Goal: Task Accomplishment & Management: Manage account settings

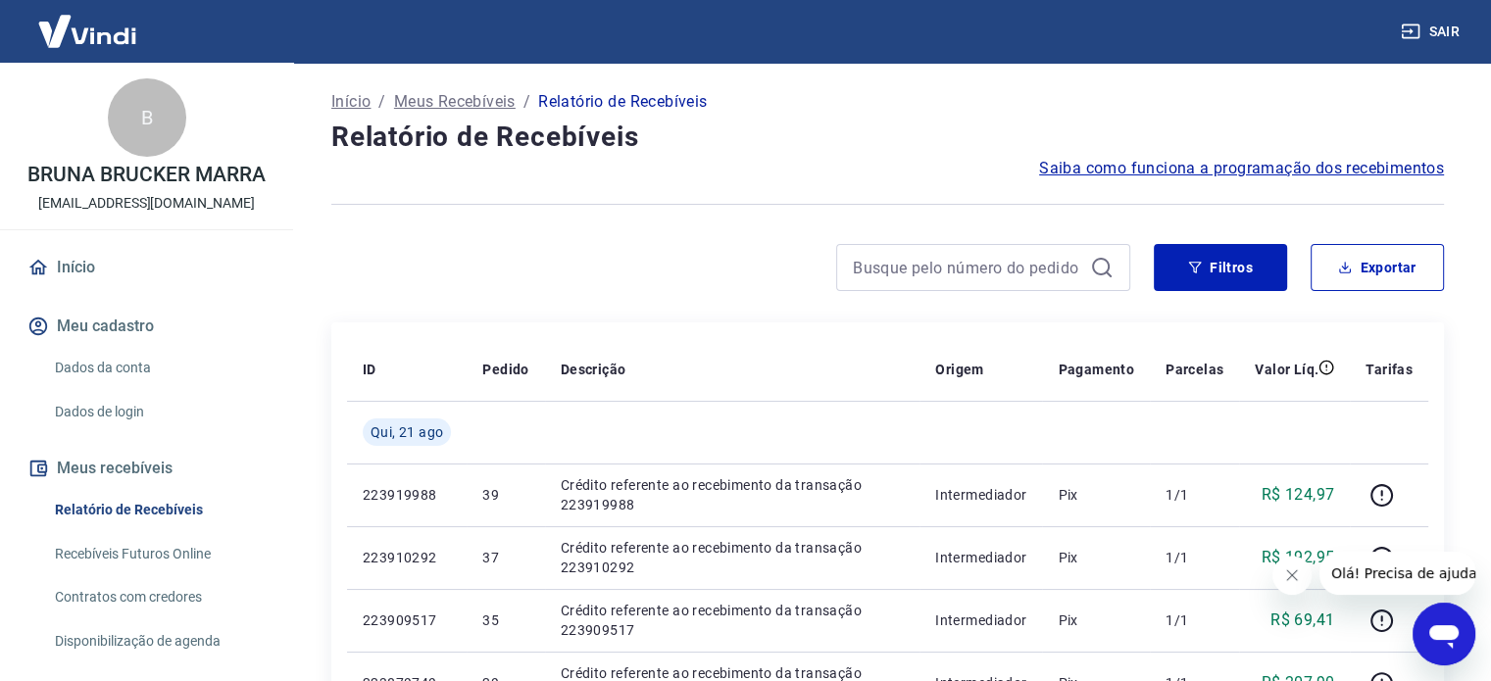
click at [129, 265] on link "Início" at bounding box center [147, 267] width 246 height 43
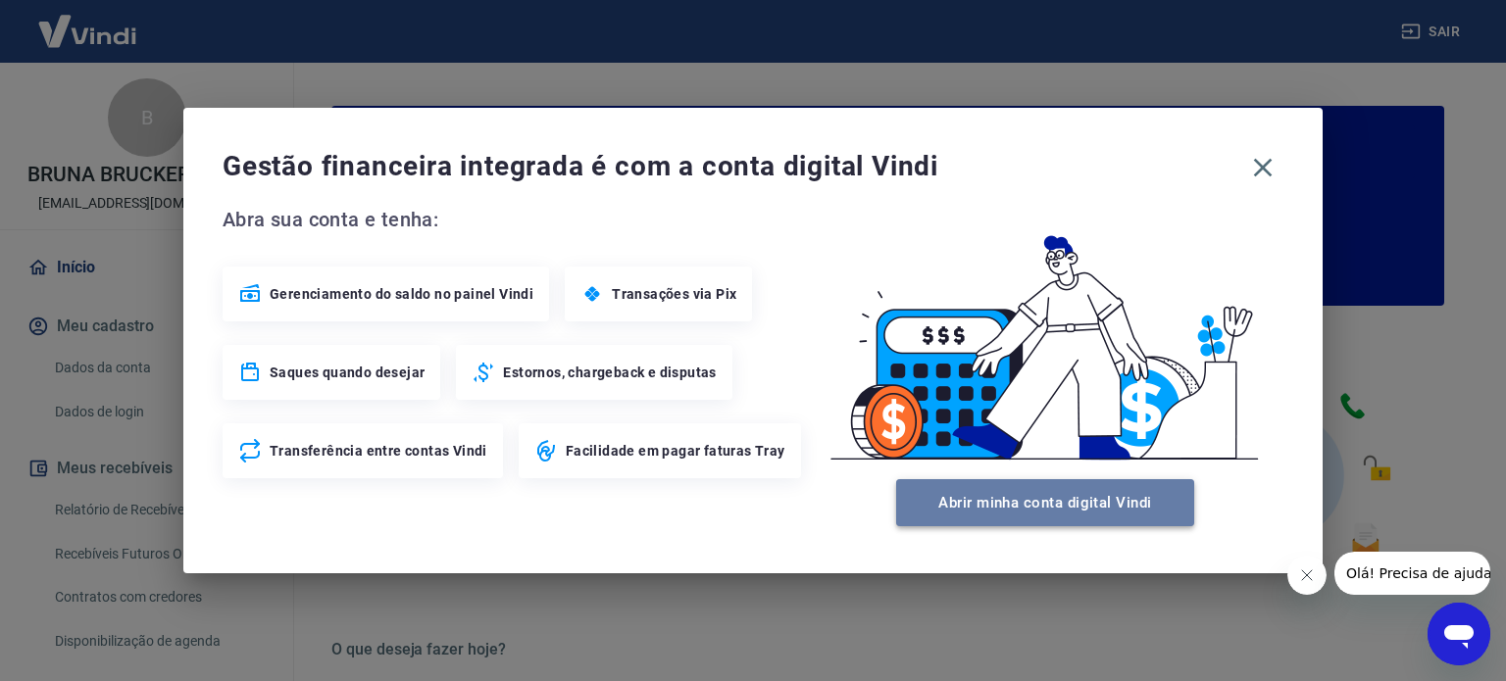
click at [1040, 509] on button "Abrir minha conta digital Vindi" at bounding box center [1045, 502] width 298 height 47
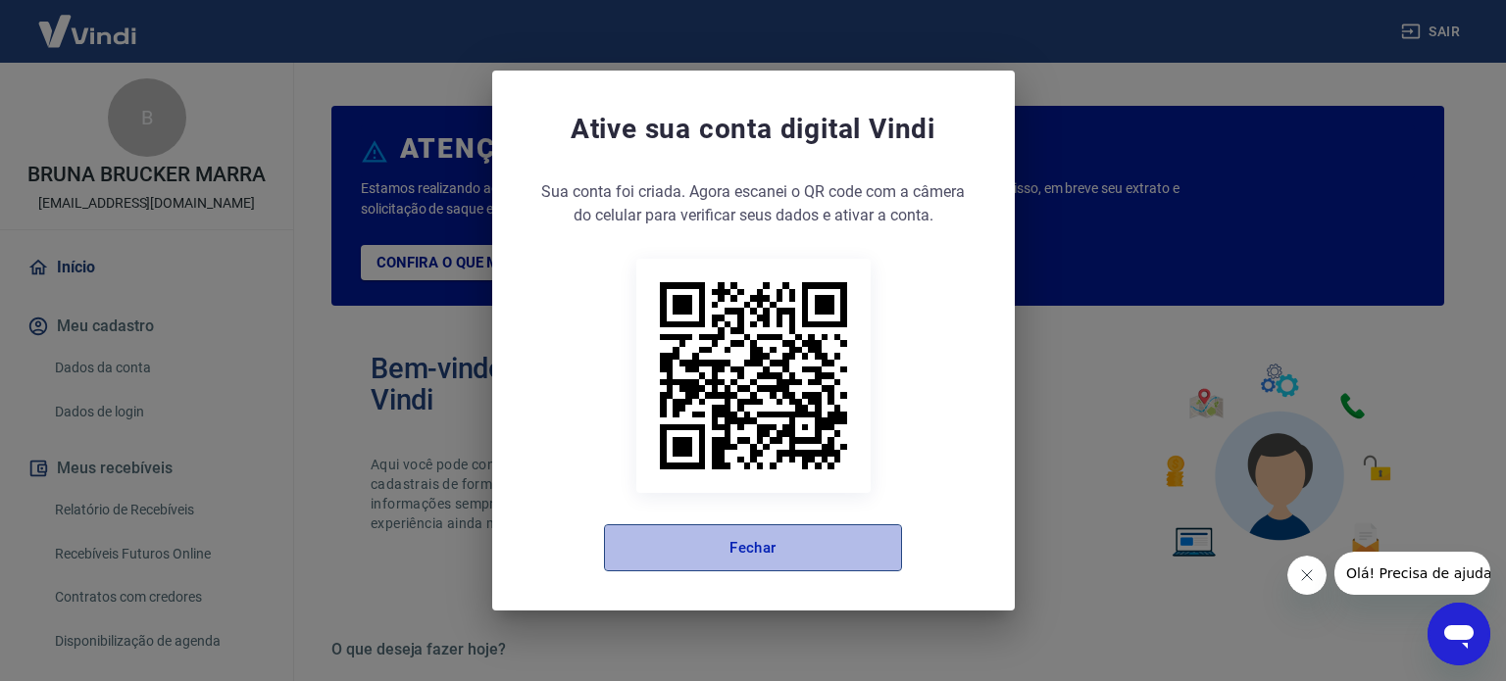
click at [851, 555] on button "Fechar" at bounding box center [753, 547] width 298 height 47
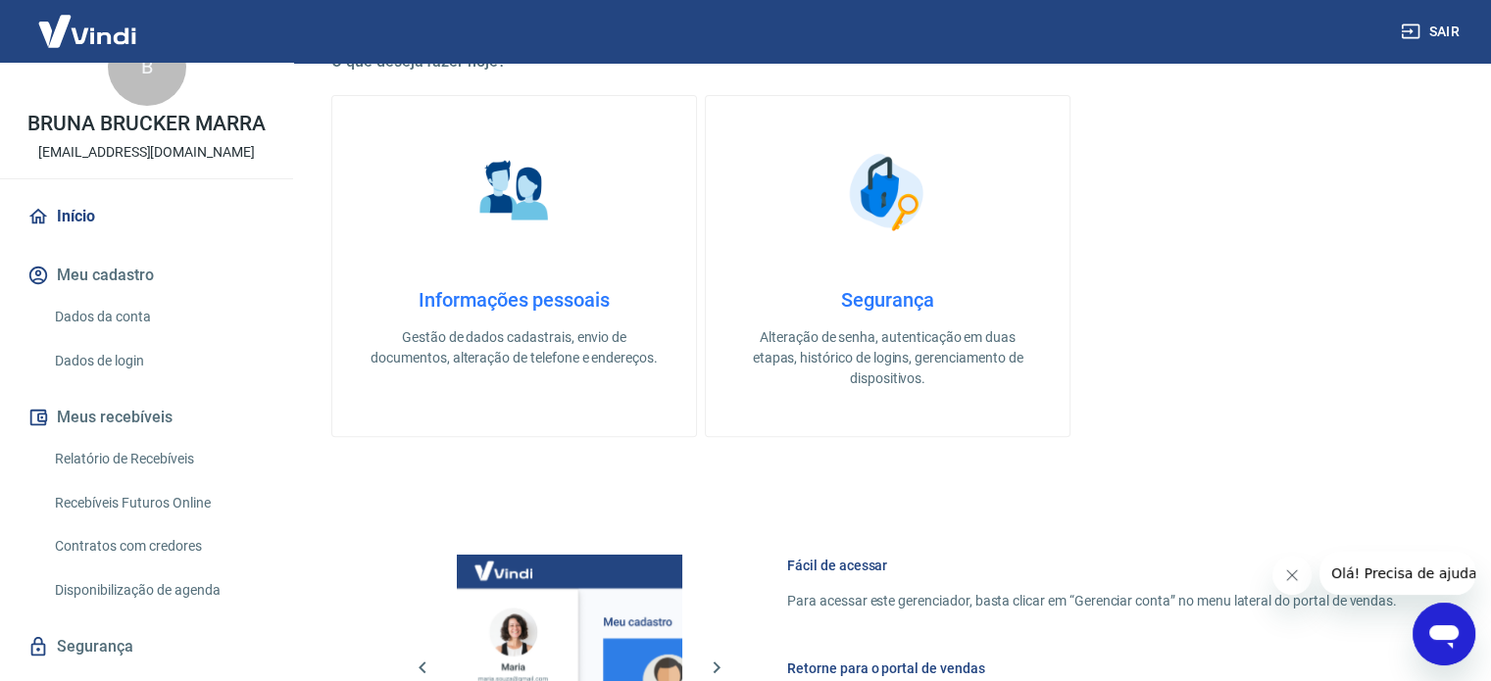
scroll to position [96, 0]
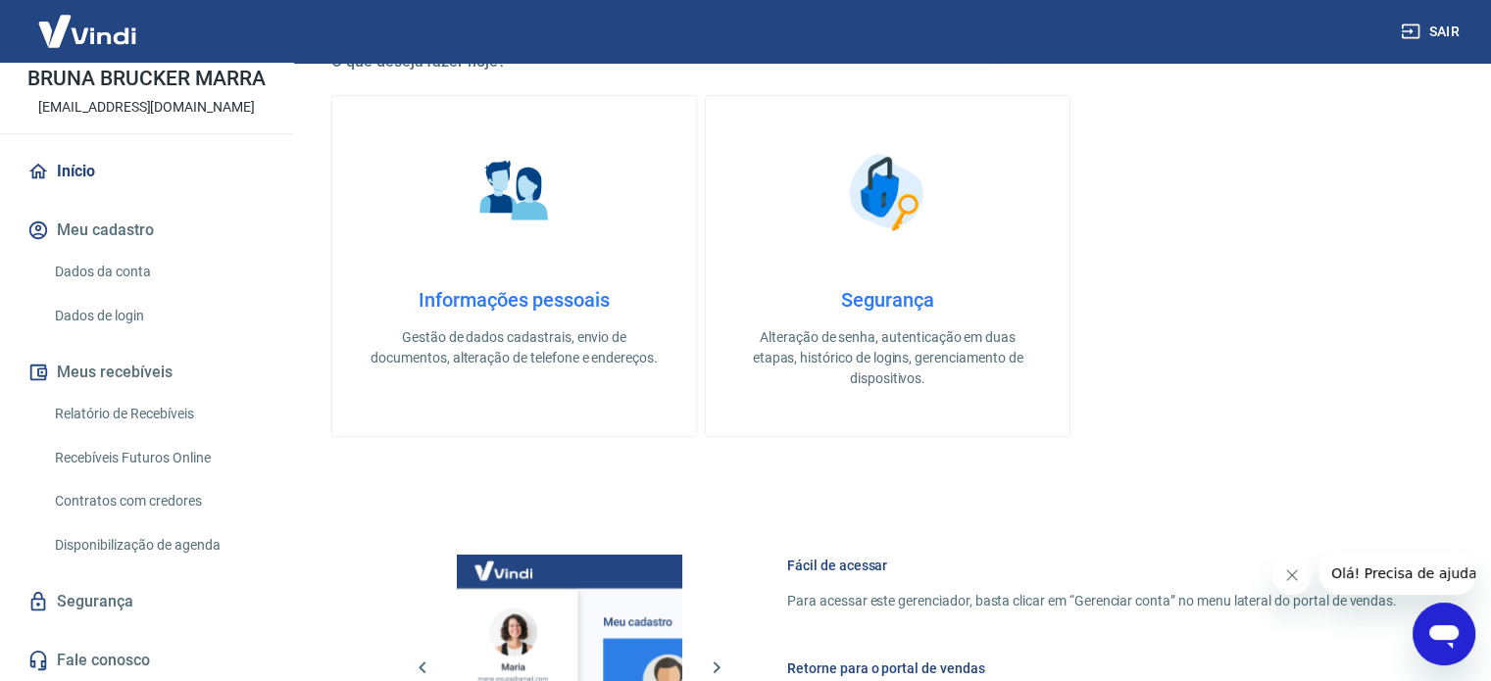
click at [125, 377] on button "Meus recebíveis" at bounding box center [147, 372] width 246 height 43
click at [153, 419] on link "Relatório de Recebíveis" at bounding box center [158, 414] width 223 height 40
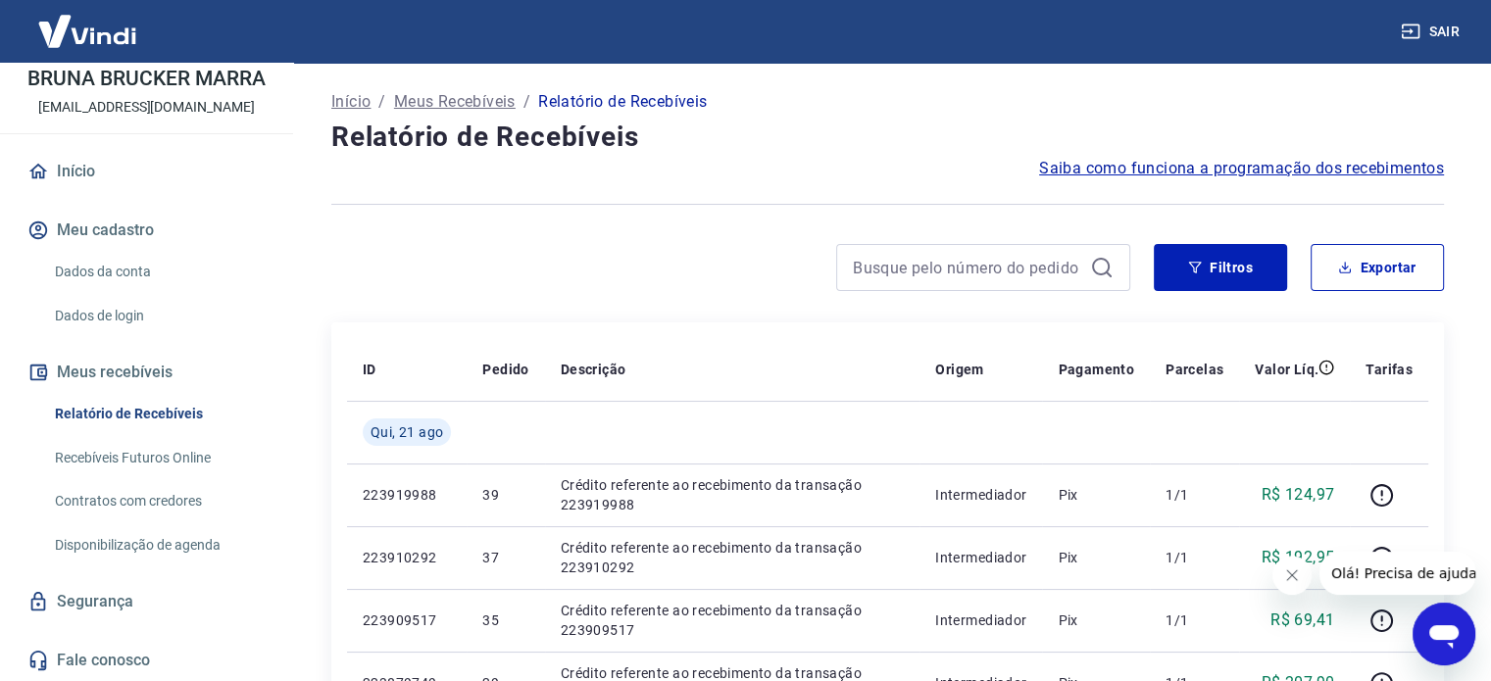
click at [133, 453] on link "Recebíveis Futuros Online" at bounding box center [158, 458] width 223 height 40
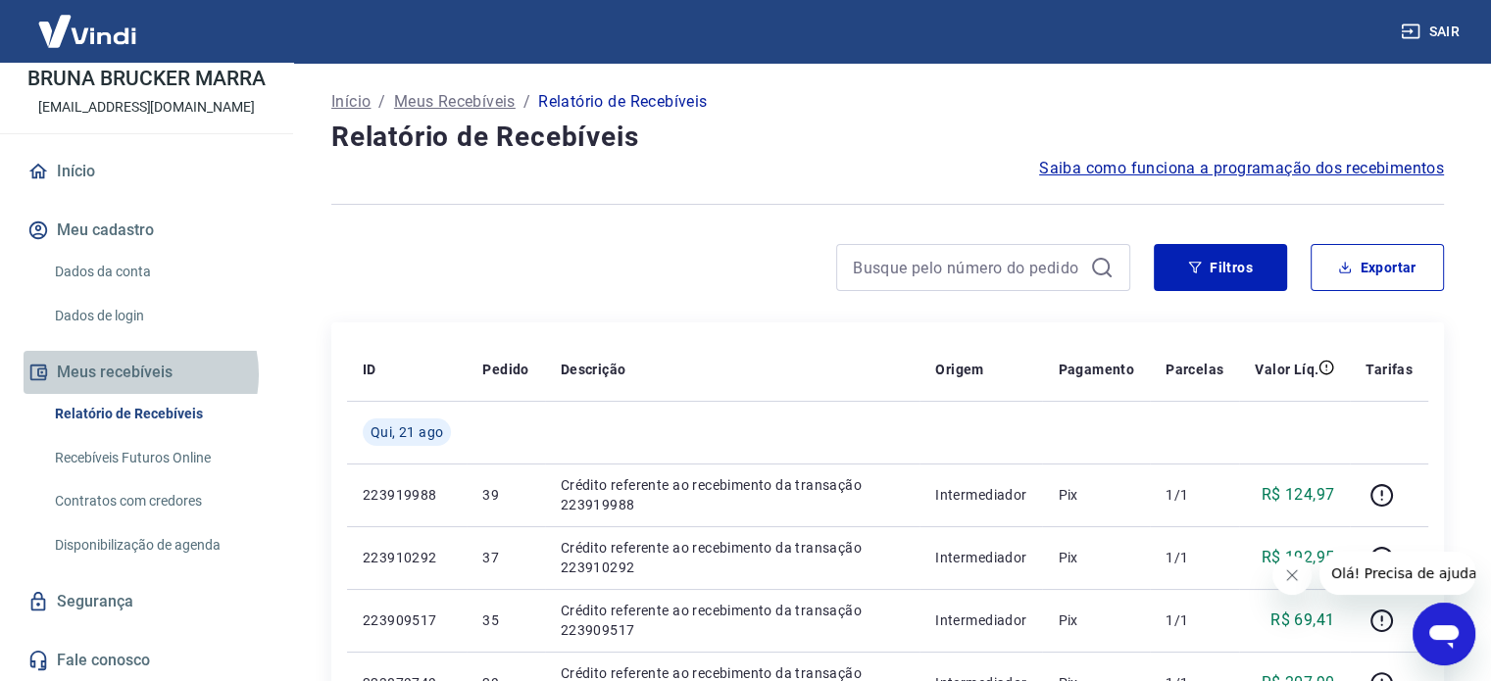
click at [139, 373] on button "Meus recebíveis" at bounding box center [147, 372] width 246 height 43
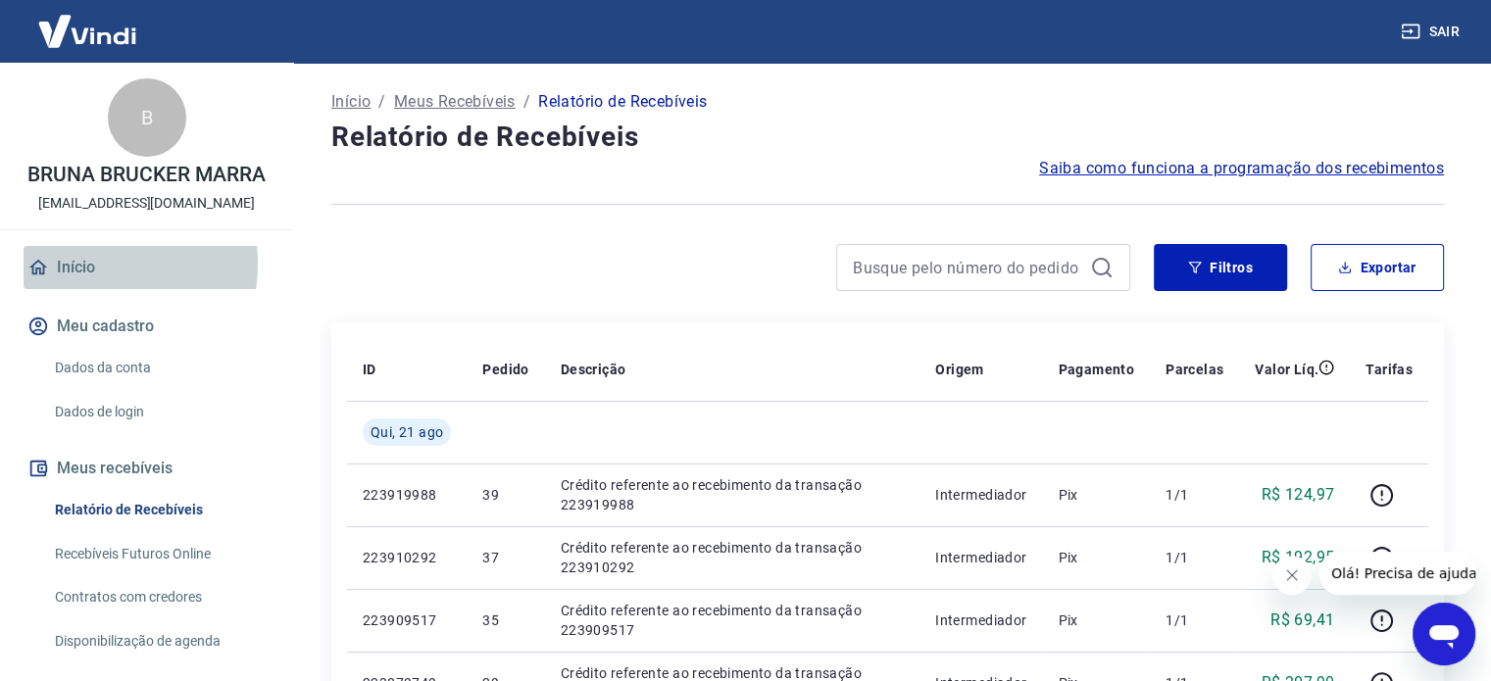
click at [80, 264] on link "Início" at bounding box center [147, 267] width 246 height 43
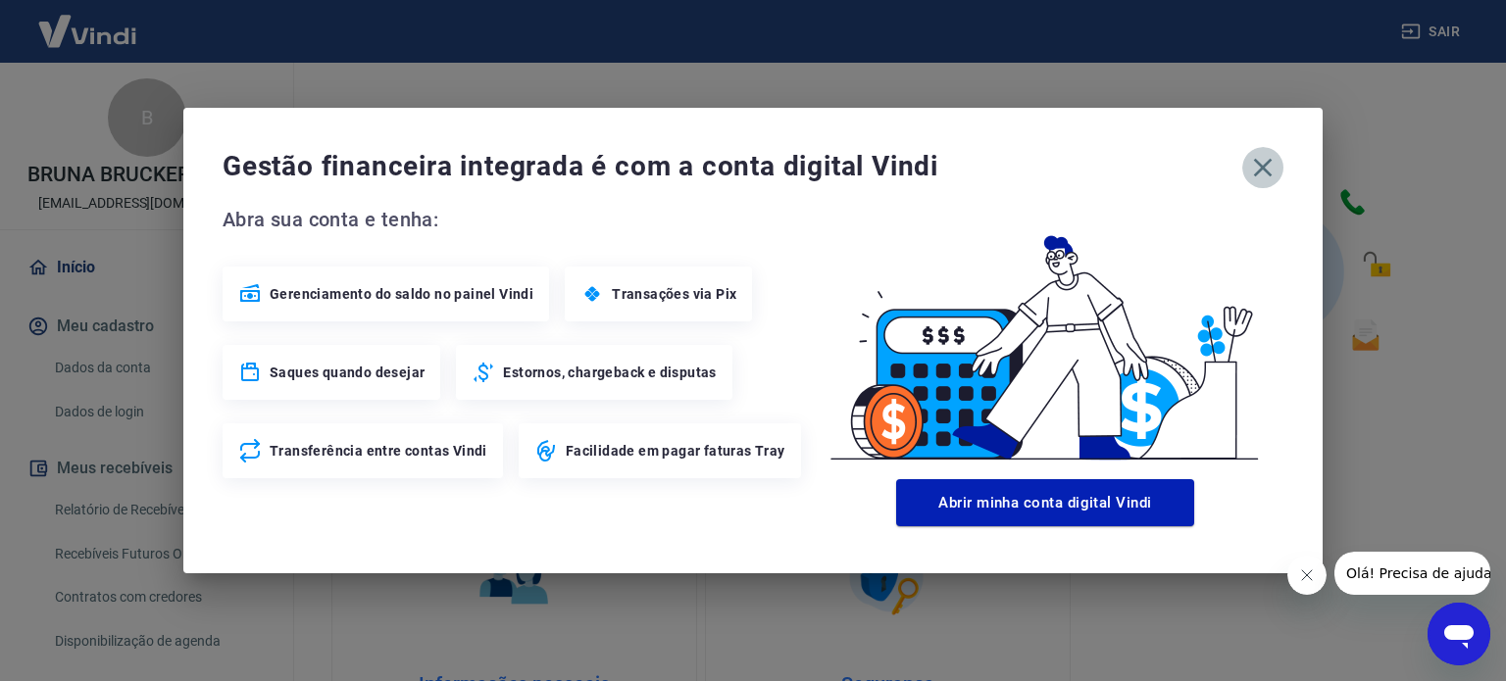
click at [1263, 163] on icon "button" at bounding box center [1262, 167] width 31 height 31
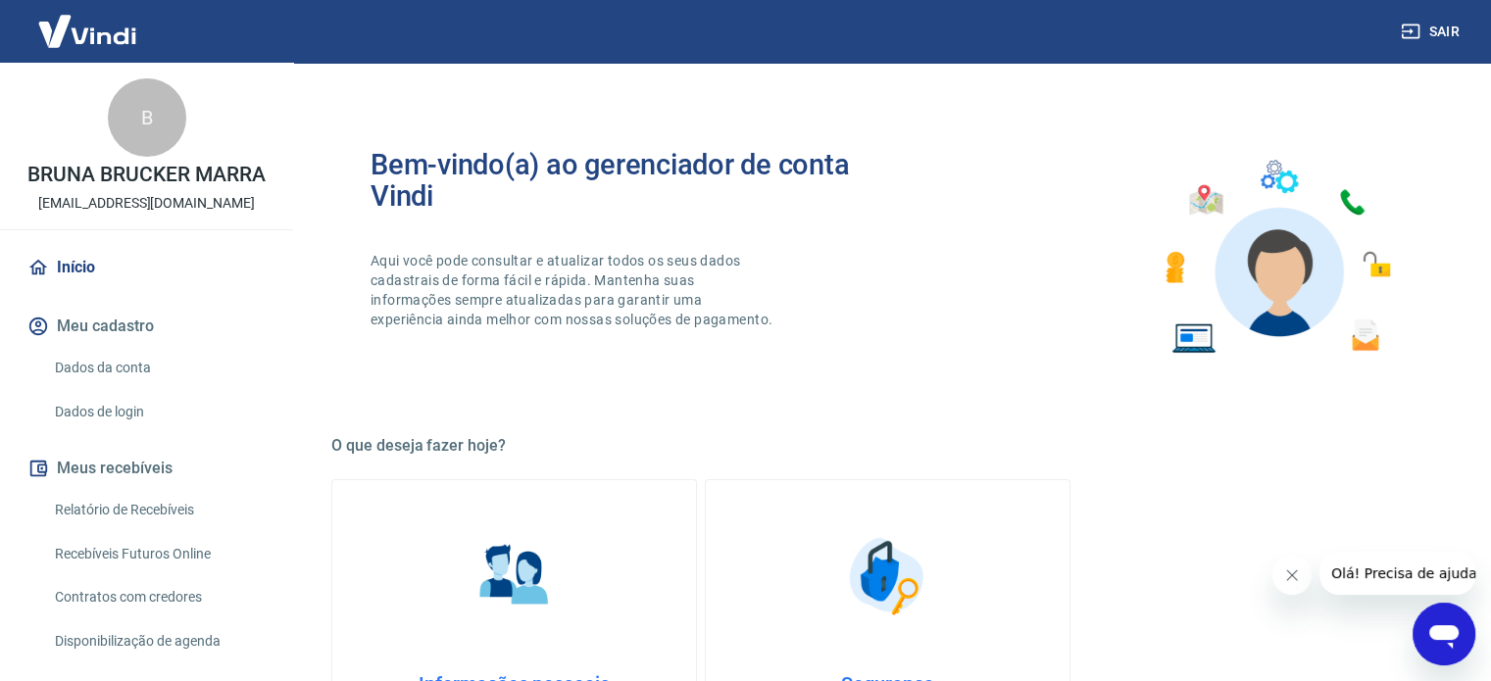
click at [98, 329] on button "Meu cadastro" at bounding box center [147, 326] width 246 height 43
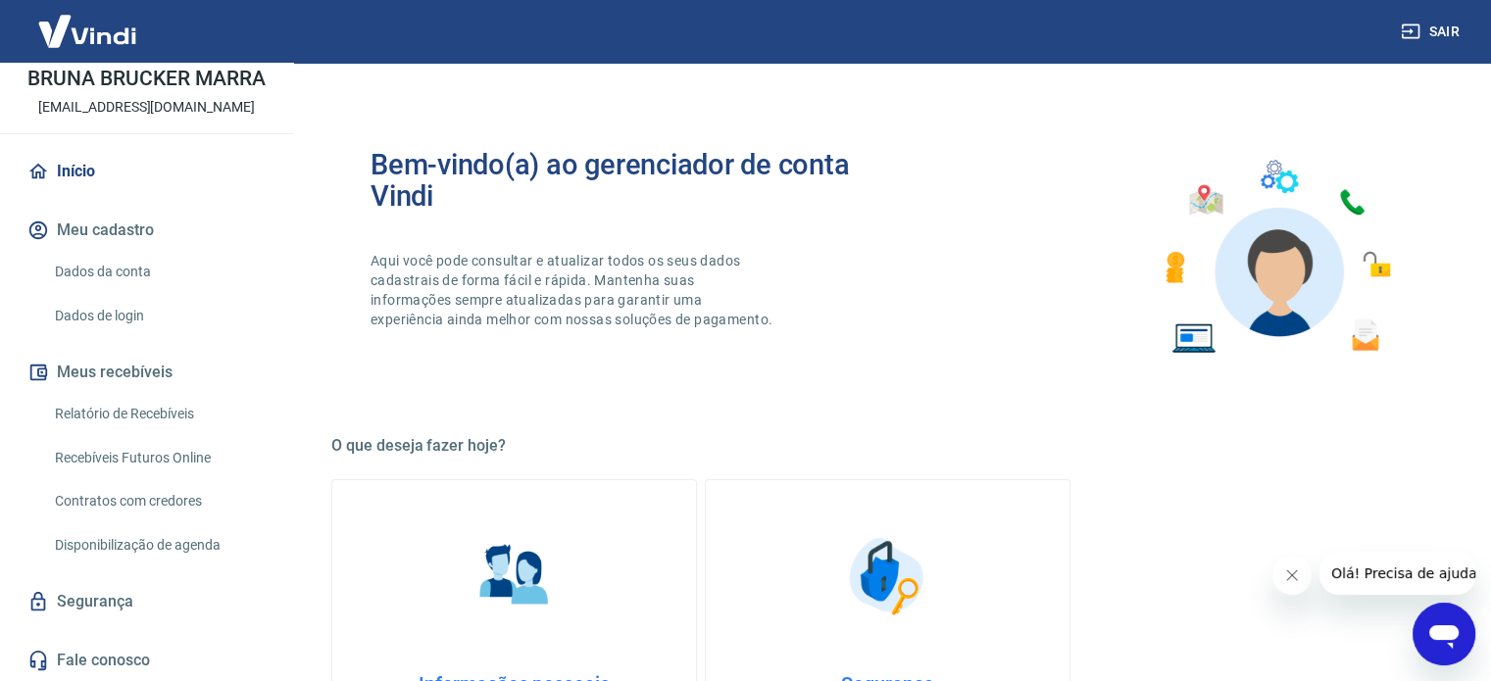
click at [113, 456] on link "Recebíveis Futuros Online" at bounding box center [158, 458] width 223 height 40
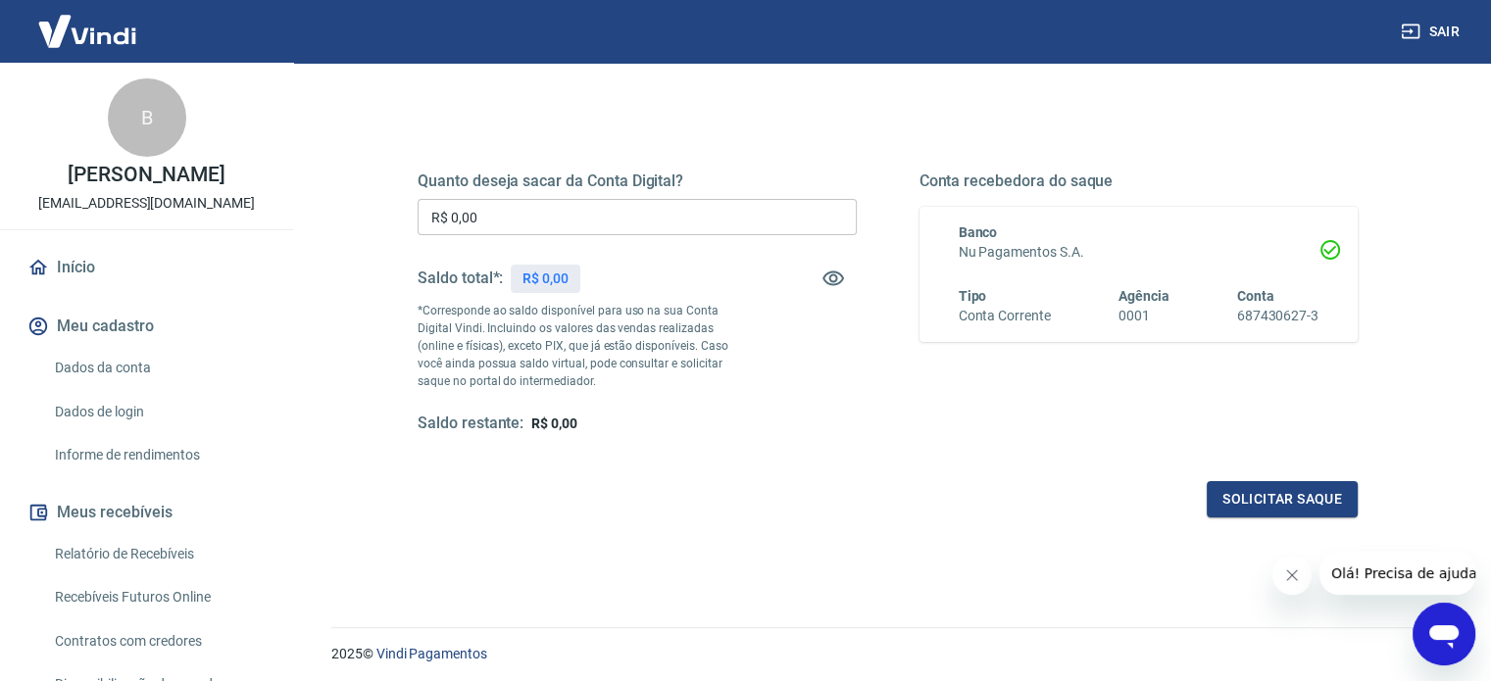
scroll to position [188, 0]
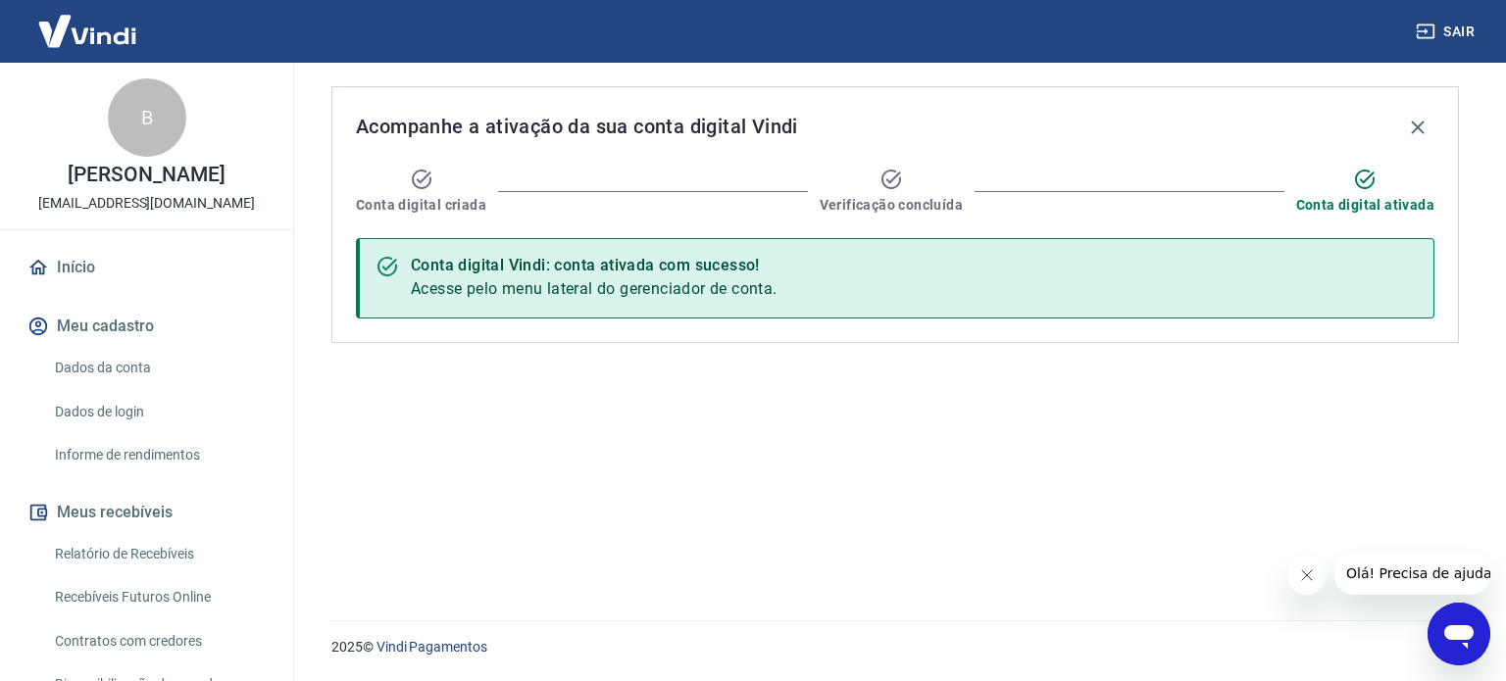
click at [610, 277] on div "Conta digital Vindi: conta ativada com sucesso! Acesse pelo menu lateral do ger…" at bounding box center [594, 278] width 367 height 61
click at [136, 506] on button "Meus recebíveis" at bounding box center [147, 512] width 246 height 43
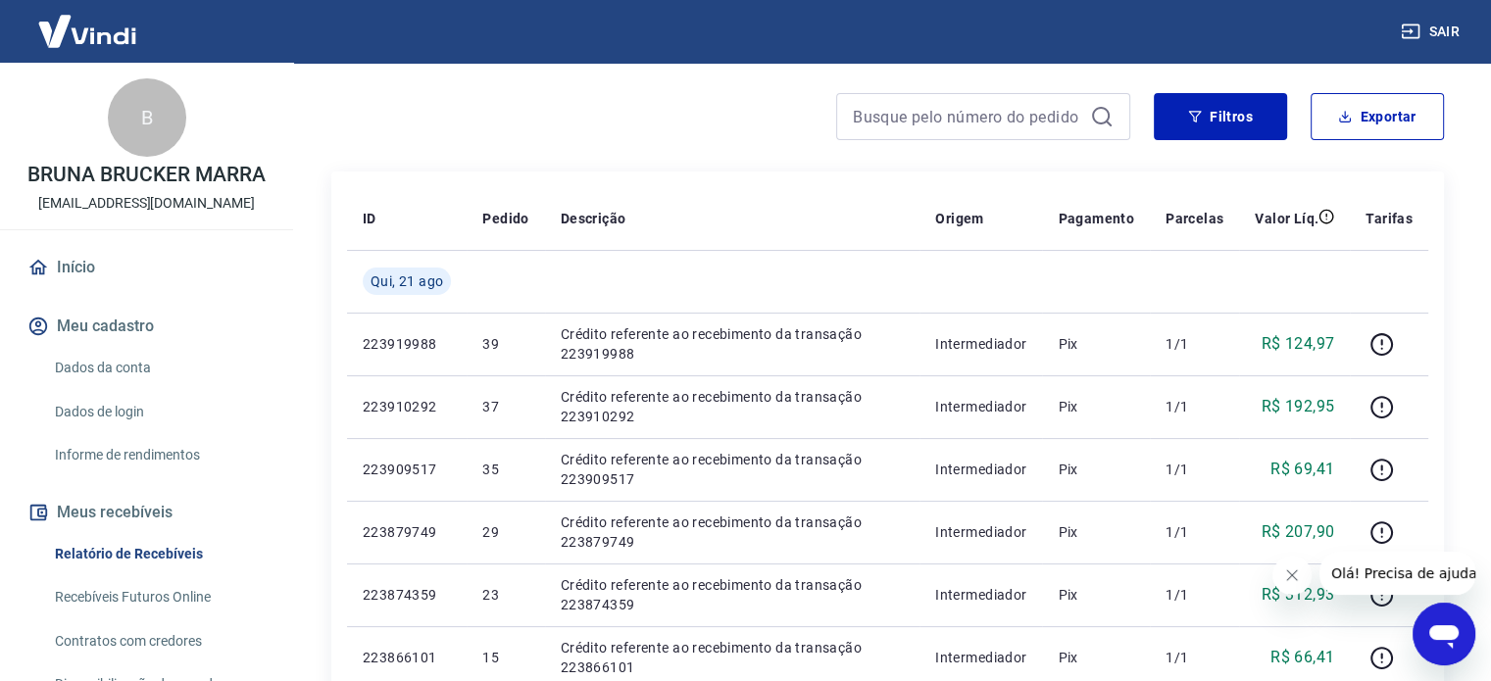
scroll to position [42, 0]
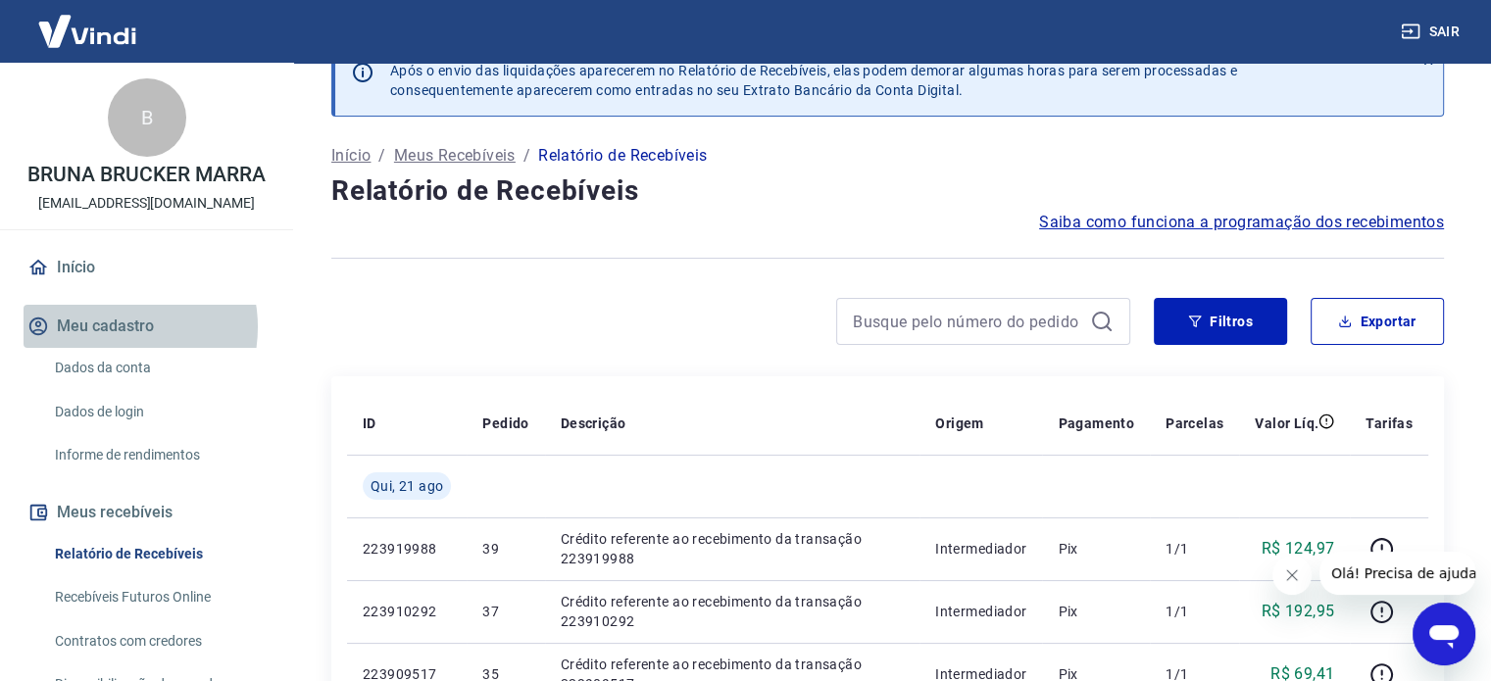
click at [112, 327] on button "Meu cadastro" at bounding box center [147, 326] width 246 height 43
click at [837, 232] on div "Saiba como funciona a programação dos recebimentos" at bounding box center [887, 223] width 1113 height 24
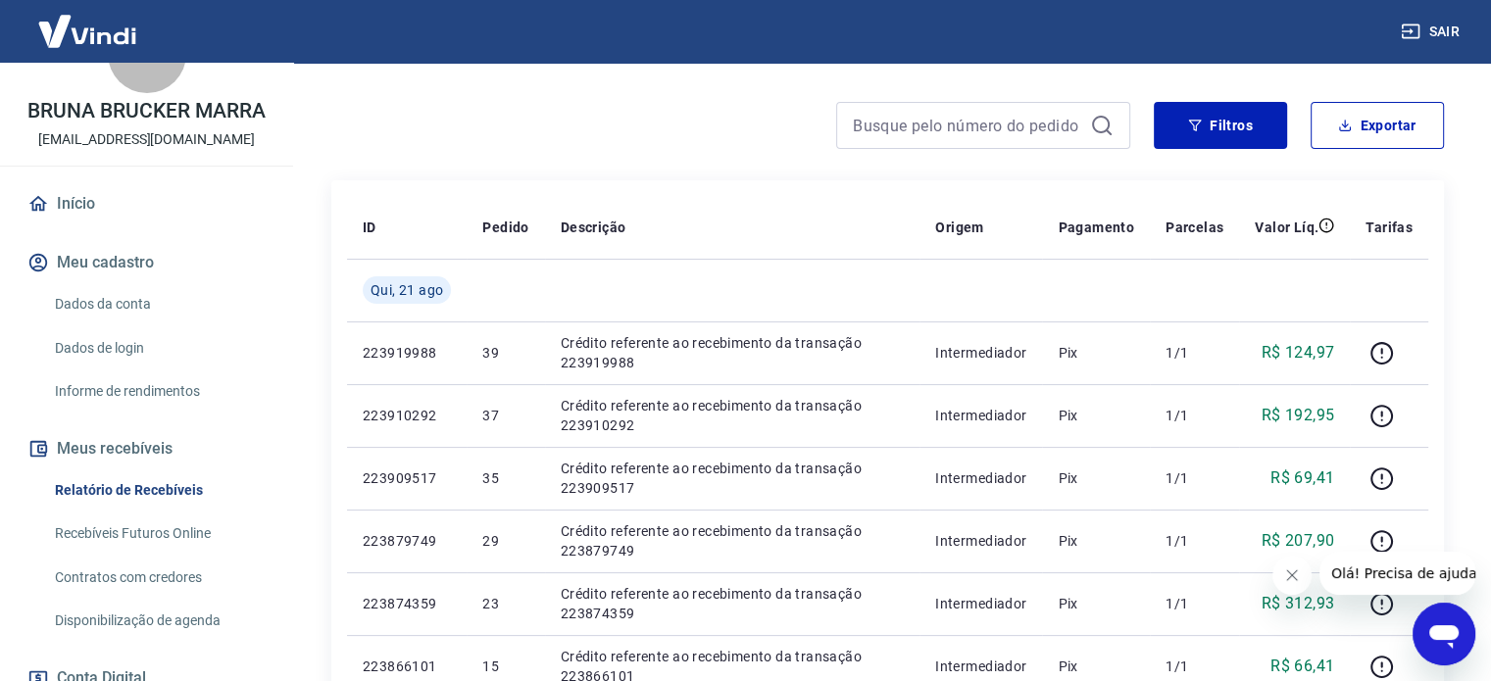
scroll to position [98, 0]
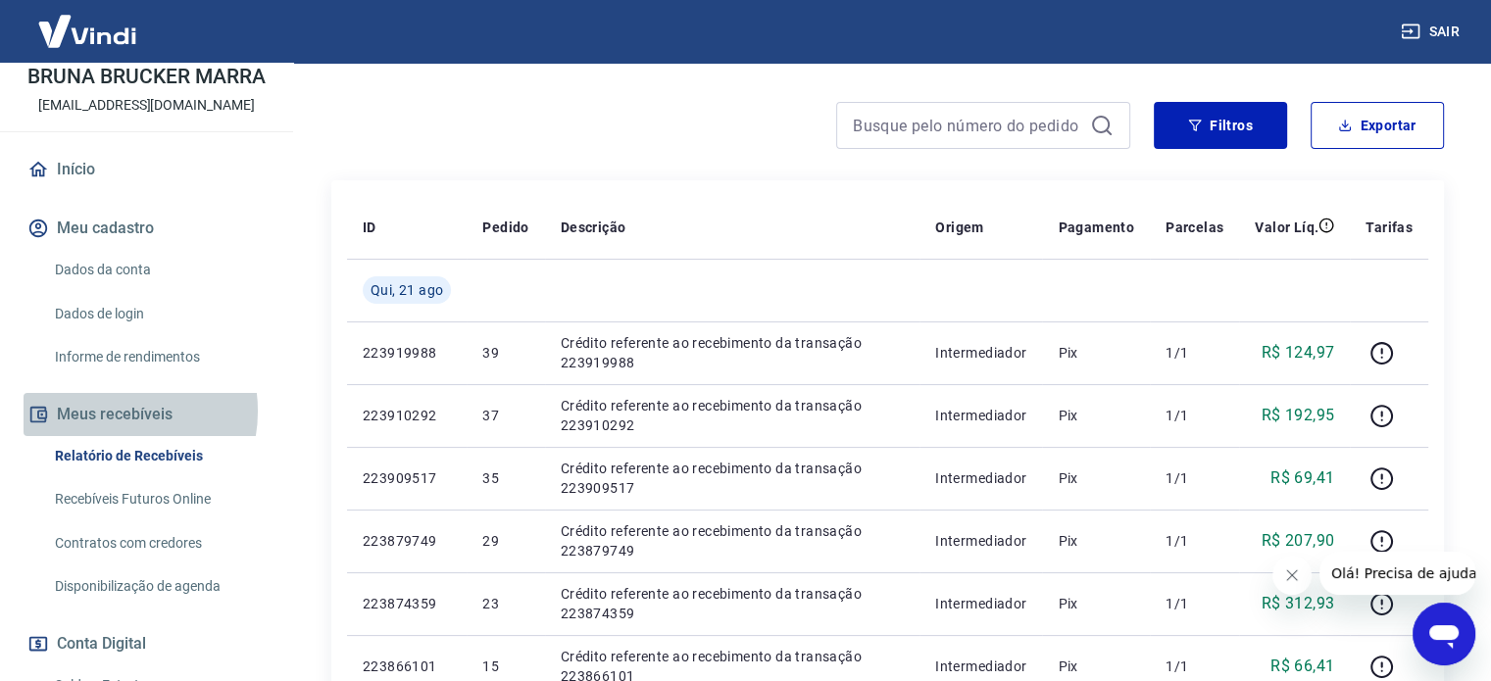
click at [114, 411] on button "Meus recebíveis" at bounding box center [147, 414] width 246 height 43
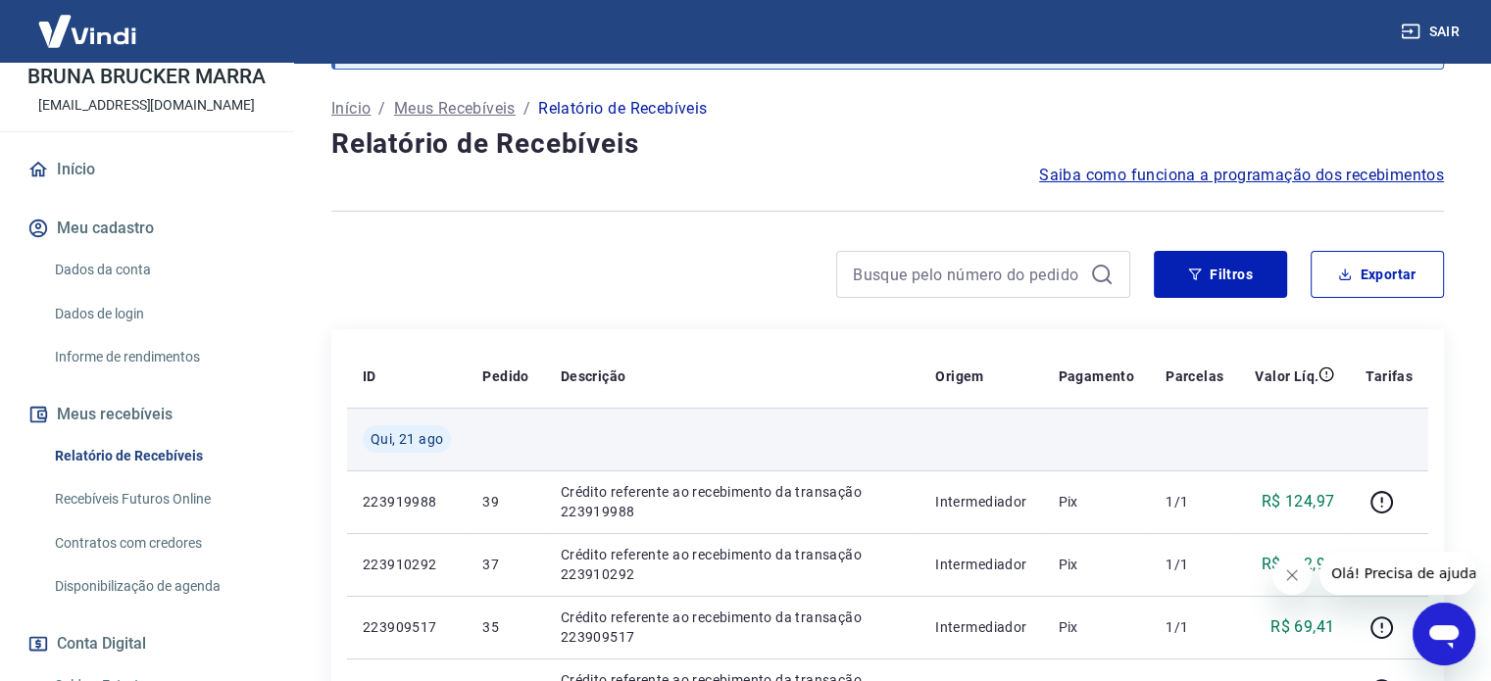
scroll to position [196, 0]
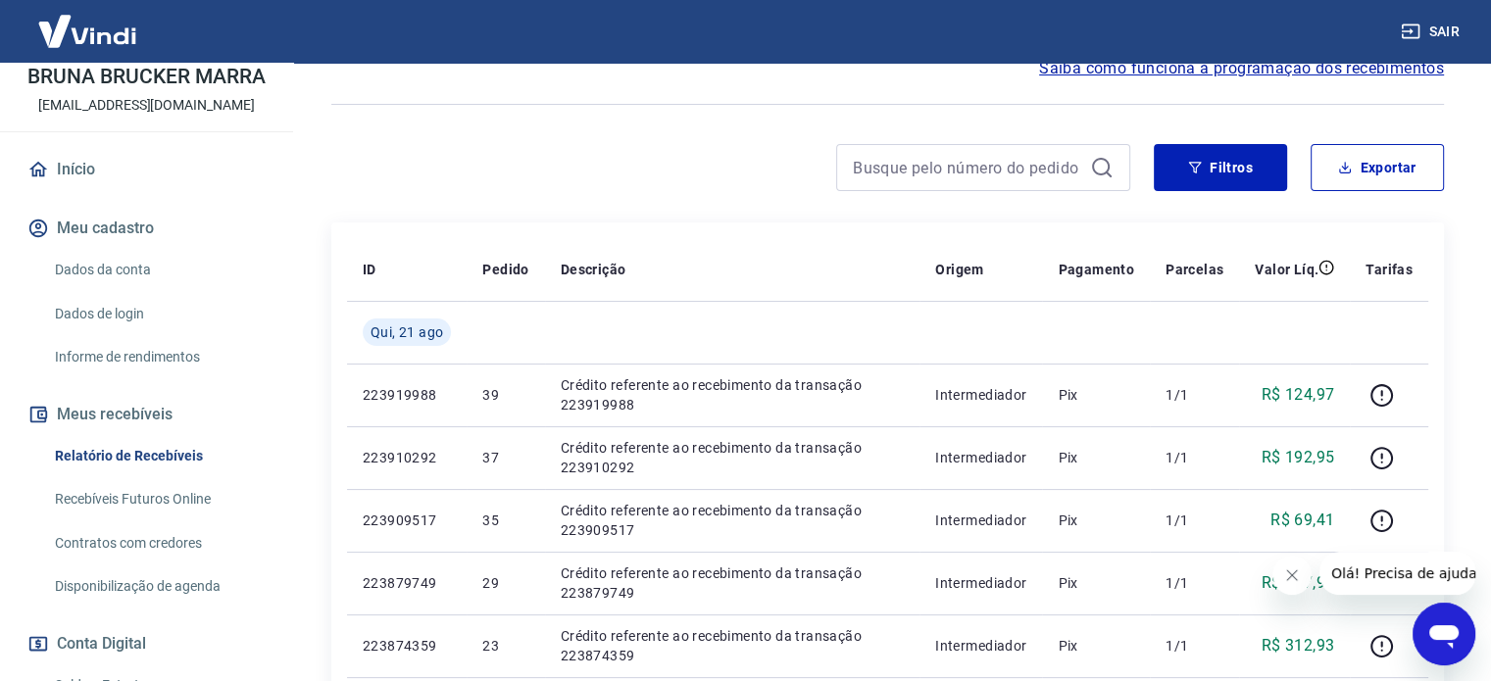
click at [126, 273] on link "Dados da conta" at bounding box center [158, 270] width 223 height 40
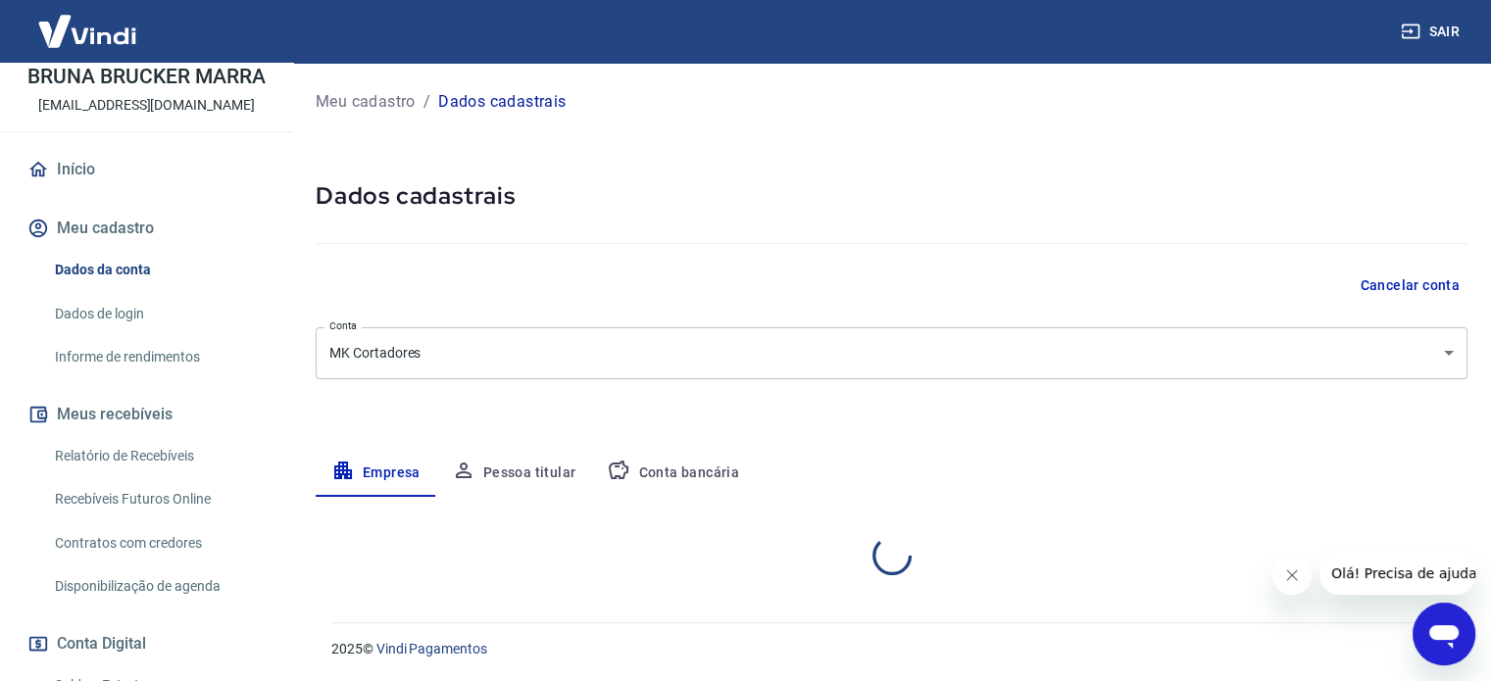
select select "RS"
select select "business"
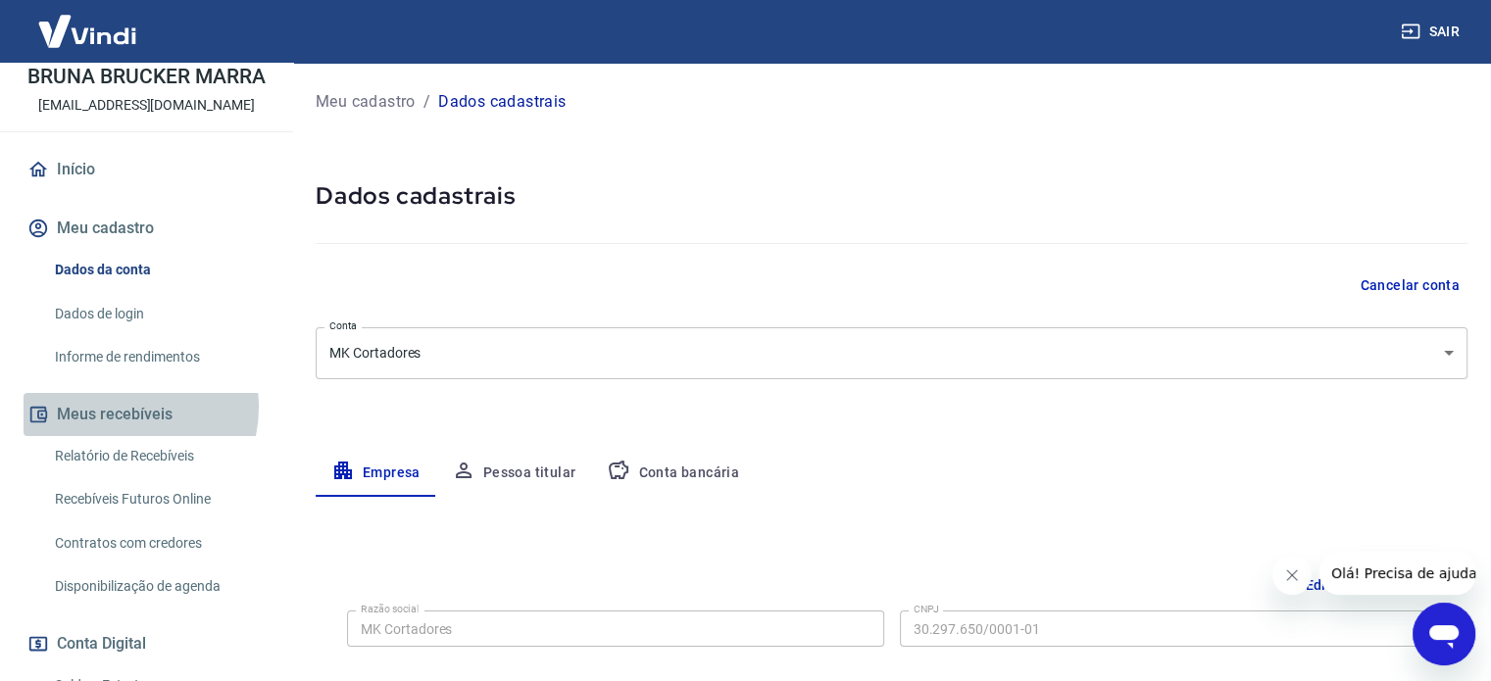
click at [125, 407] on button "Meus recebíveis" at bounding box center [147, 414] width 246 height 43
click at [140, 458] on link "Relatório de Recebíveis" at bounding box center [158, 456] width 223 height 40
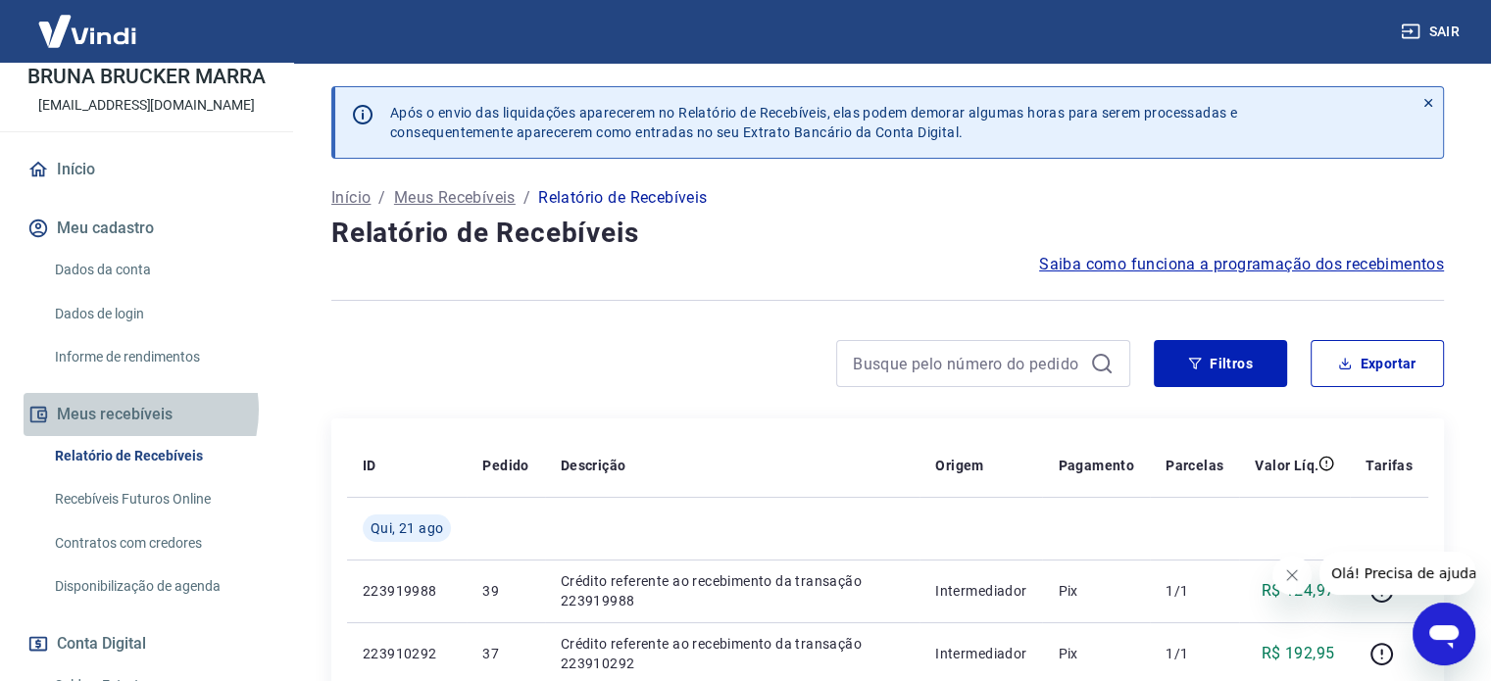
click at [132, 410] on button "Meus recebíveis" at bounding box center [147, 414] width 246 height 43
click at [86, 410] on button "Meus recebíveis" at bounding box center [147, 414] width 246 height 43
click at [101, 489] on link "Recebíveis Futuros Online" at bounding box center [158, 499] width 223 height 40
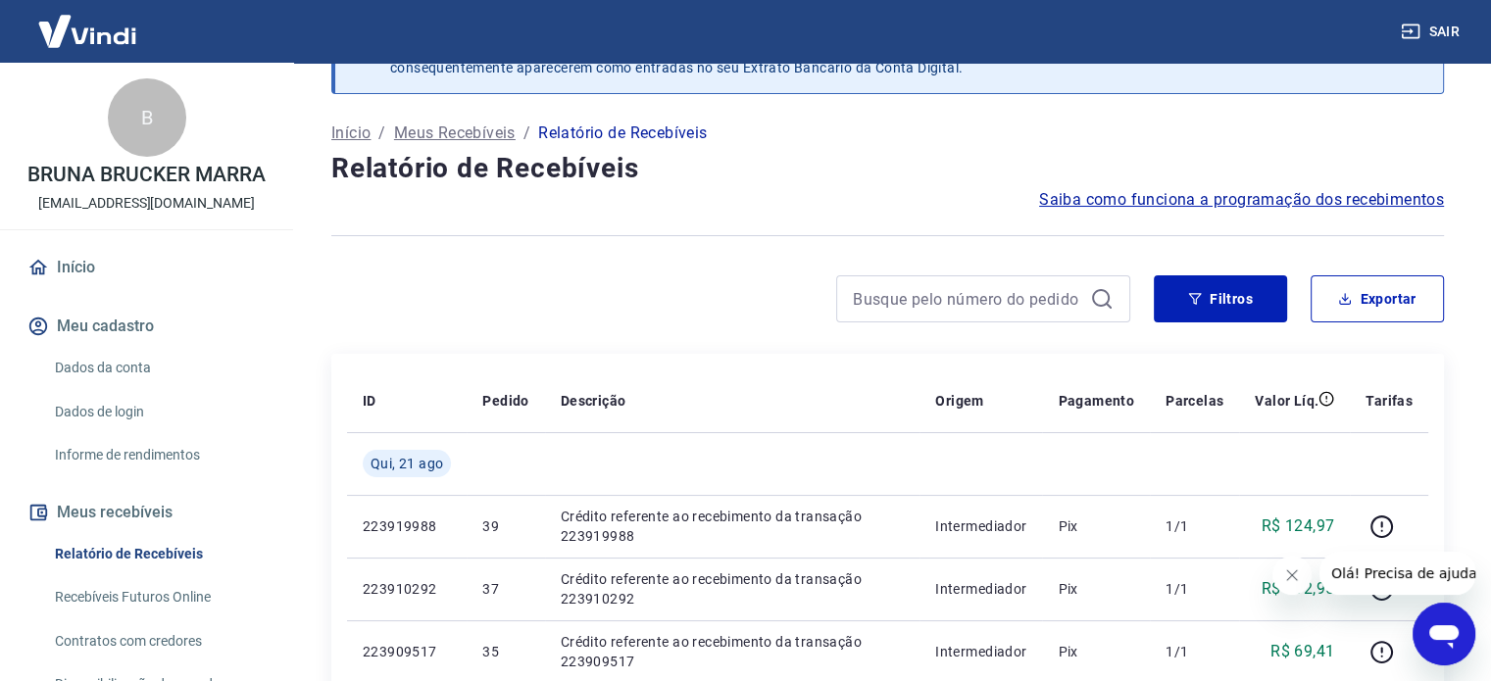
scroll to position [98, 0]
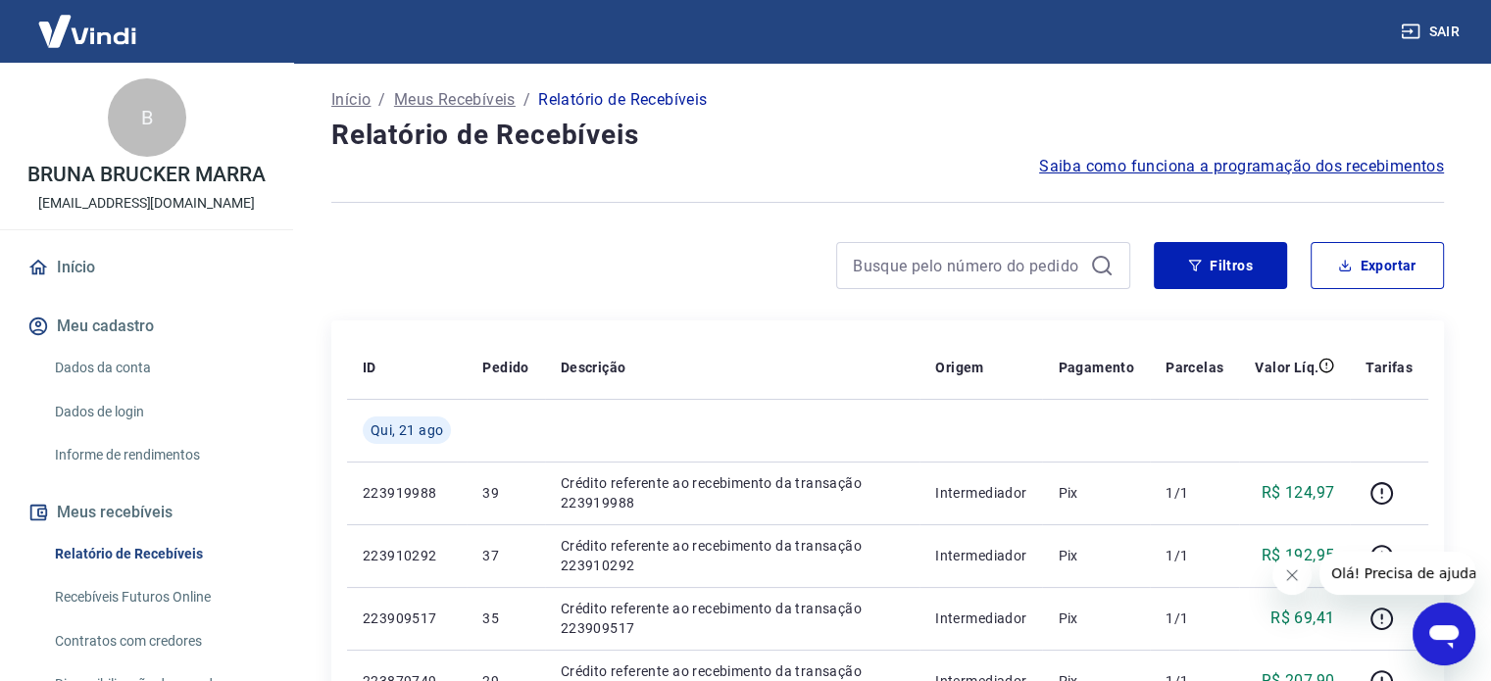
click at [1059, 172] on span "Saiba como funciona a programação dos recebimentos" at bounding box center [1241, 167] width 405 height 24
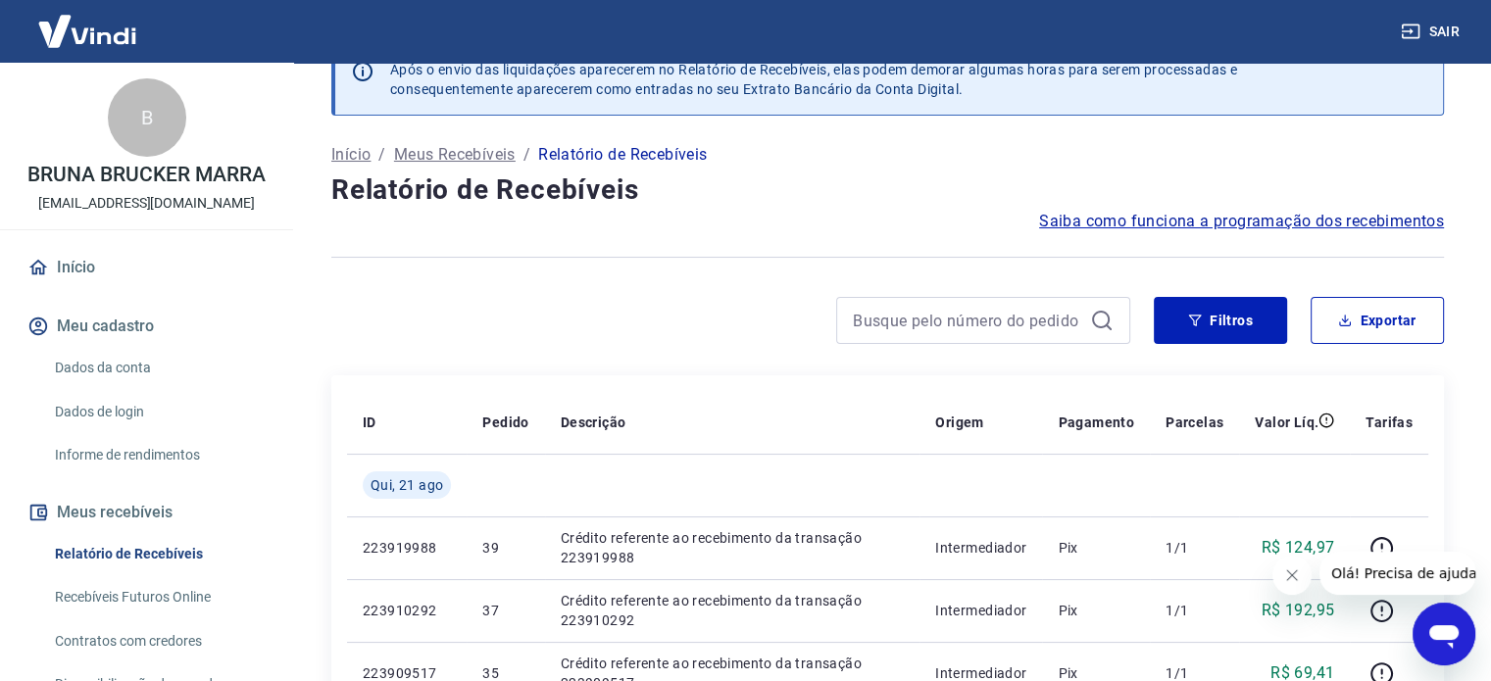
scroll to position [0, 0]
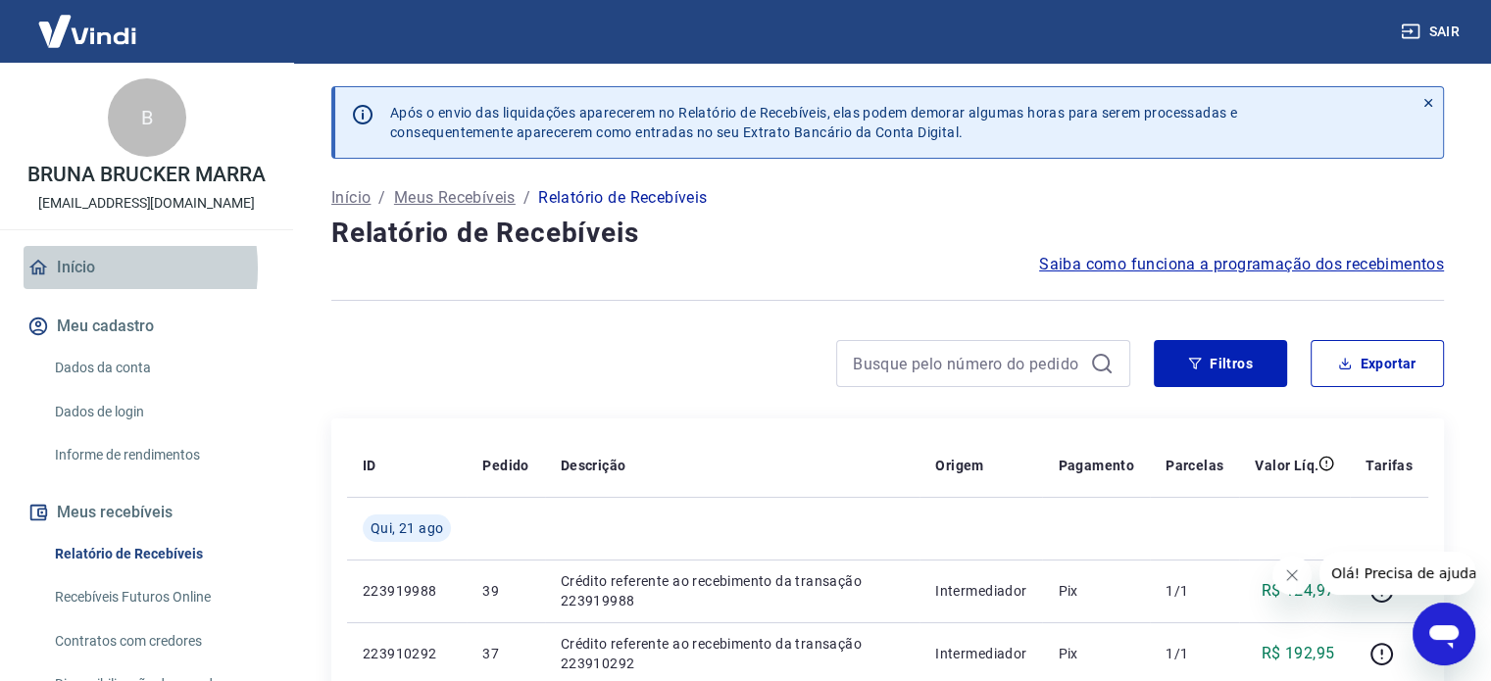
click at [75, 269] on link "Início" at bounding box center [147, 267] width 246 height 43
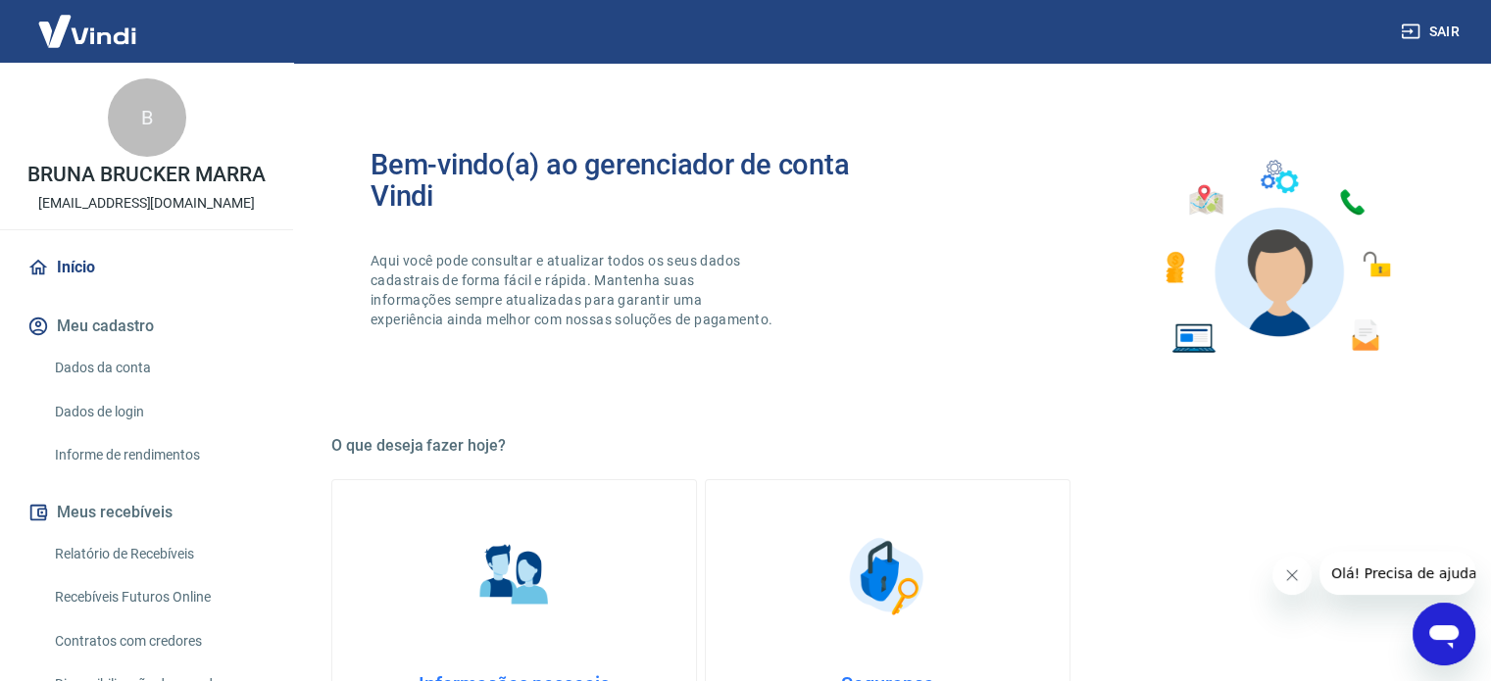
click at [118, 376] on link "Dados da conta" at bounding box center [158, 368] width 223 height 40
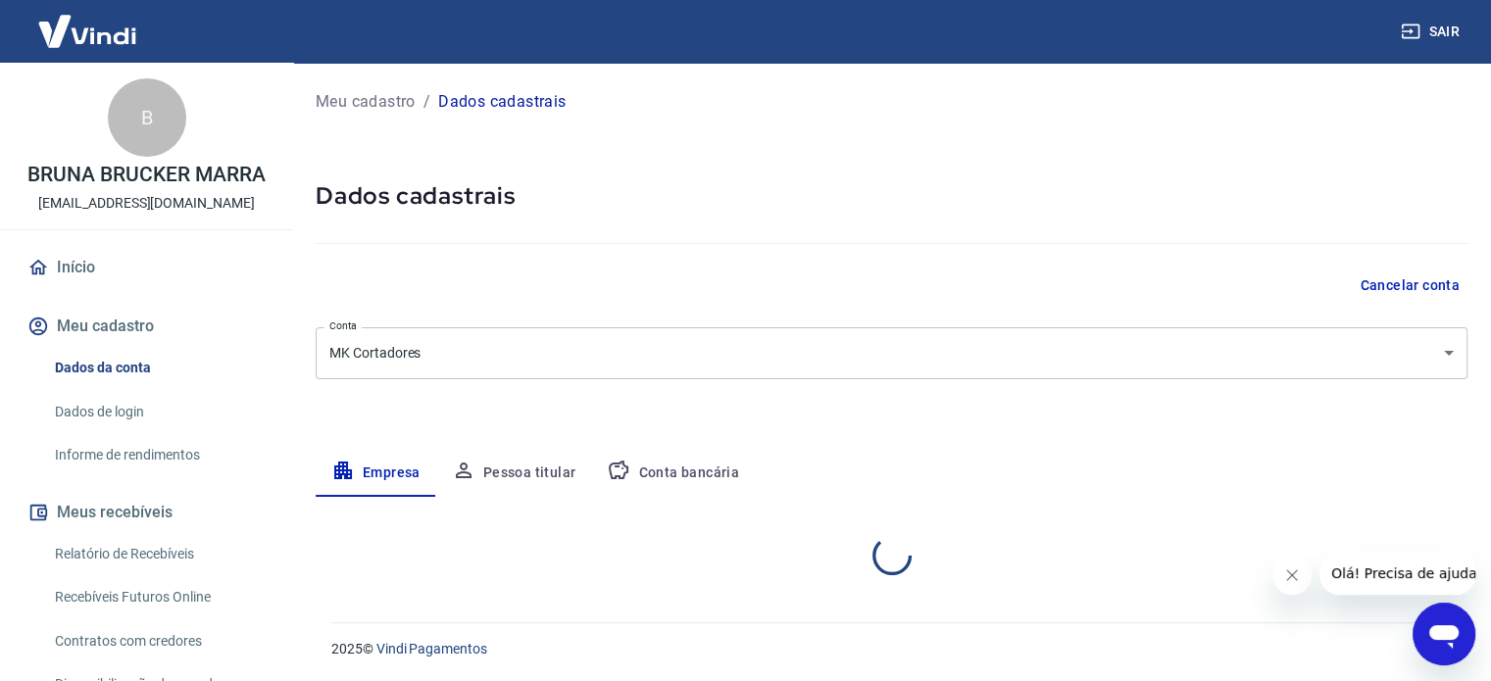
select select "RS"
select select "business"
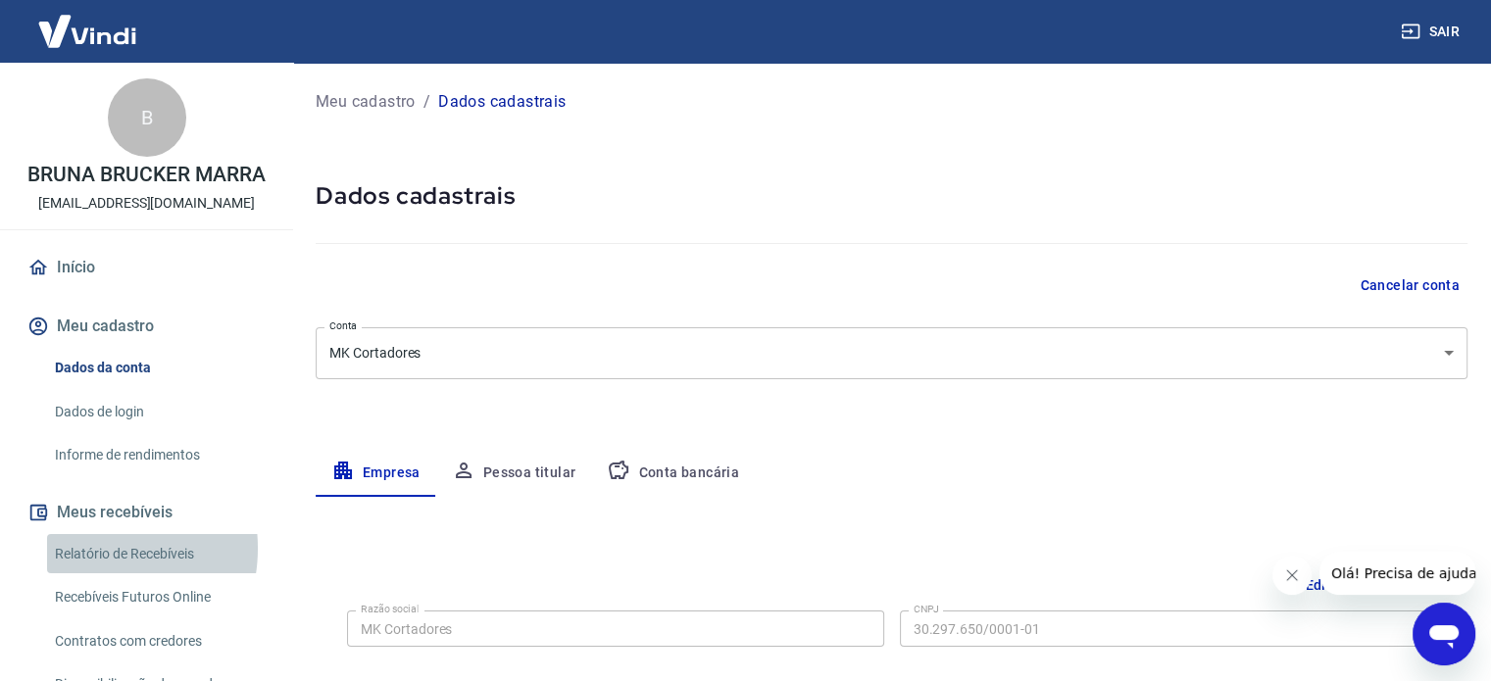
click at [94, 548] on link "Relatório de Recebíveis" at bounding box center [158, 554] width 223 height 40
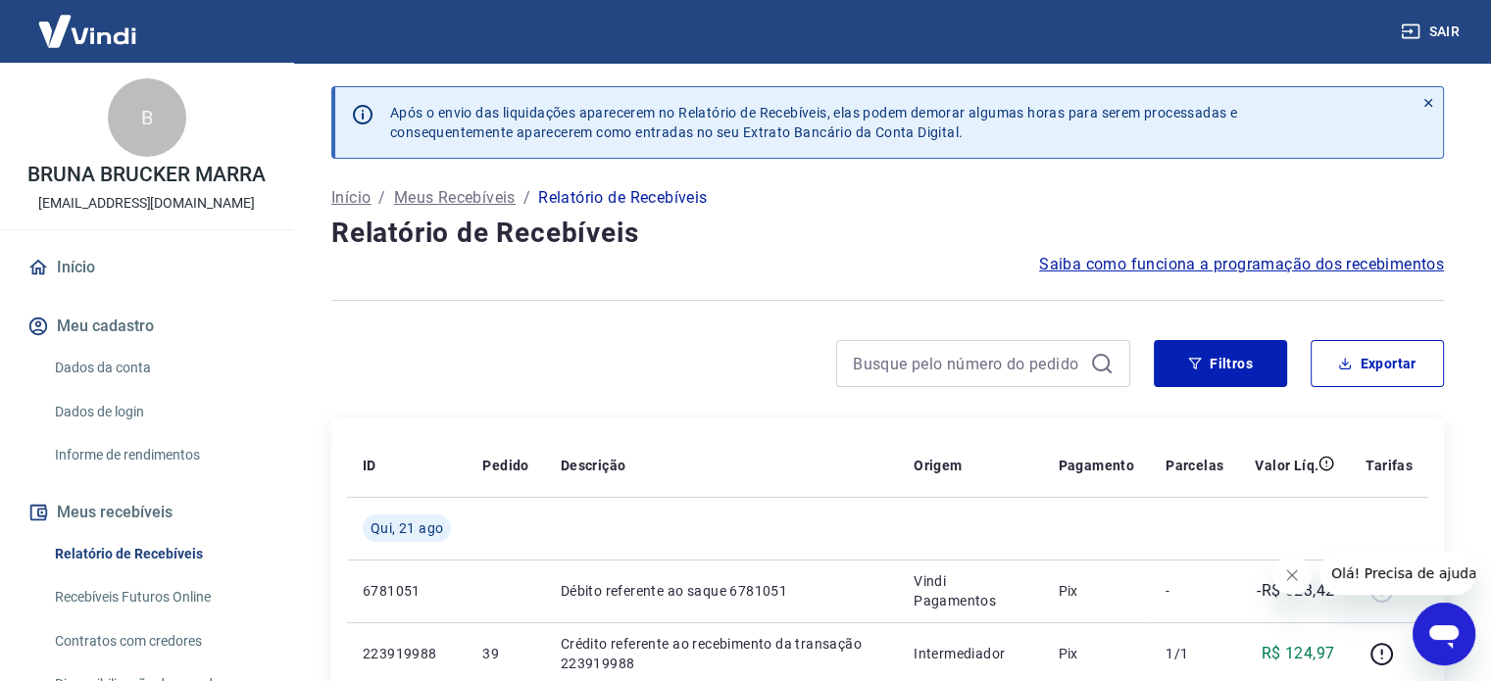
scroll to position [196, 0]
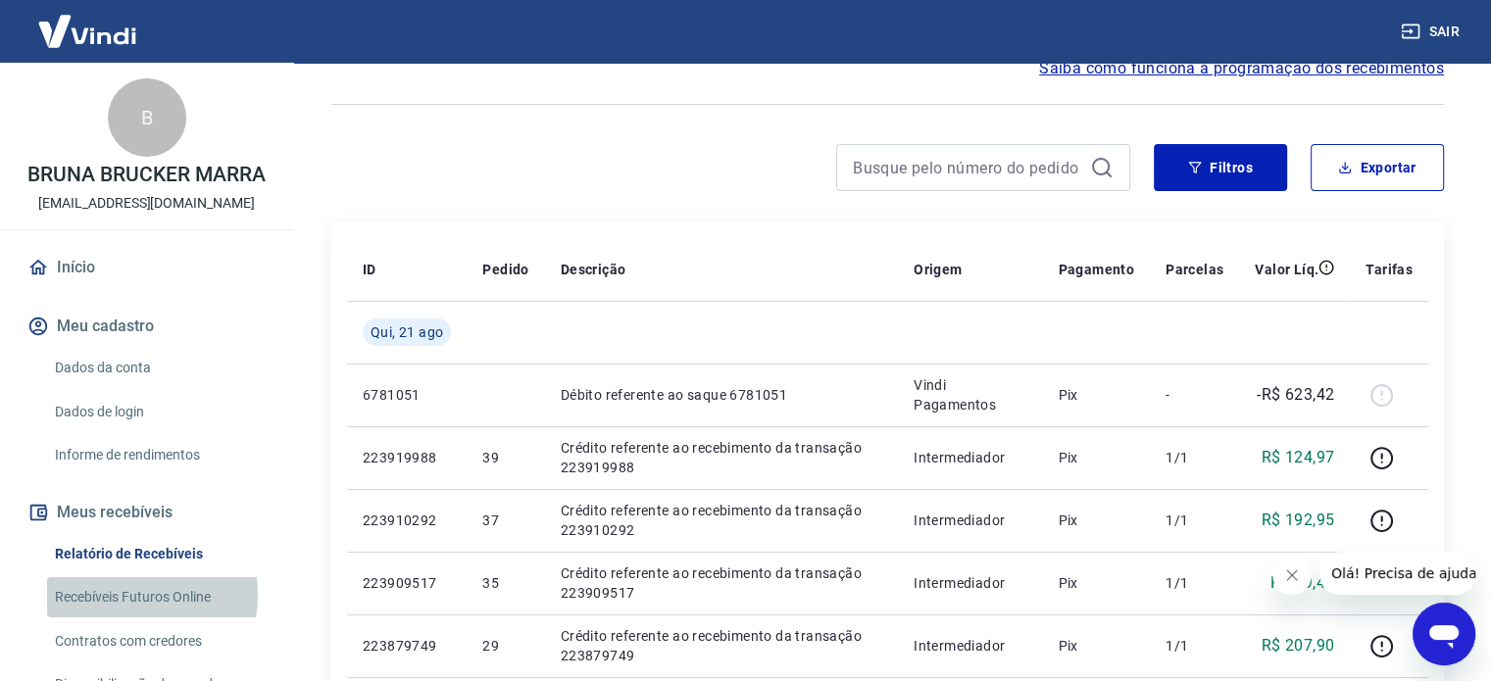
click at [120, 595] on link "Recebíveis Futuros Online" at bounding box center [158, 597] width 223 height 40
